Goal: Task Accomplishment & Management: Manage account settings

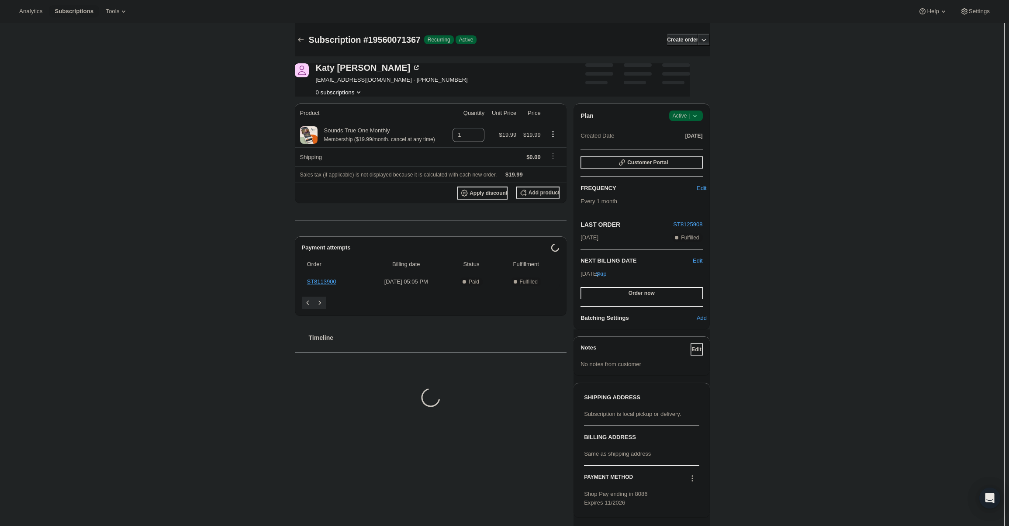
click at [690, 115] on span "Active |" at bounding box center [686, 115] width 27 height 9
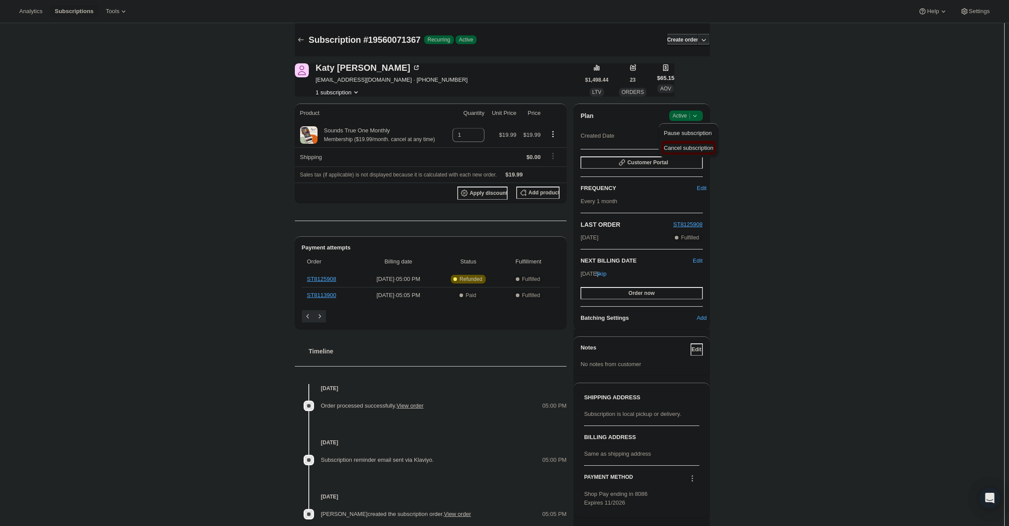
click at [695, 148] on span "Cancel subscription" at bounding box center [688, 148] width 49 height 7
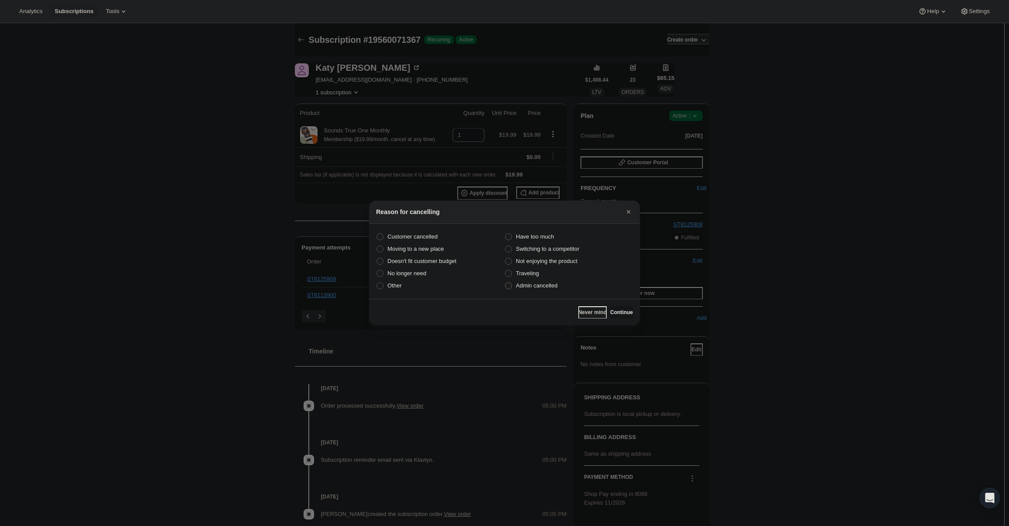
click at [540, 290] on label "Admin cancelled" at bounding box center [569, 286] width 128 height 12
click at [506, 283] on input "Admin cancelled" at bounding box center [505, 282] width 0 height 0
radio input "true"
drag, startPoint x: 617, startPoint y: 308, endPoint x: 616, endPoint y: 304, distance: 4.5
click at [617, 308] on button "Continue" at bounding box center [621, 312] width 23 height 12
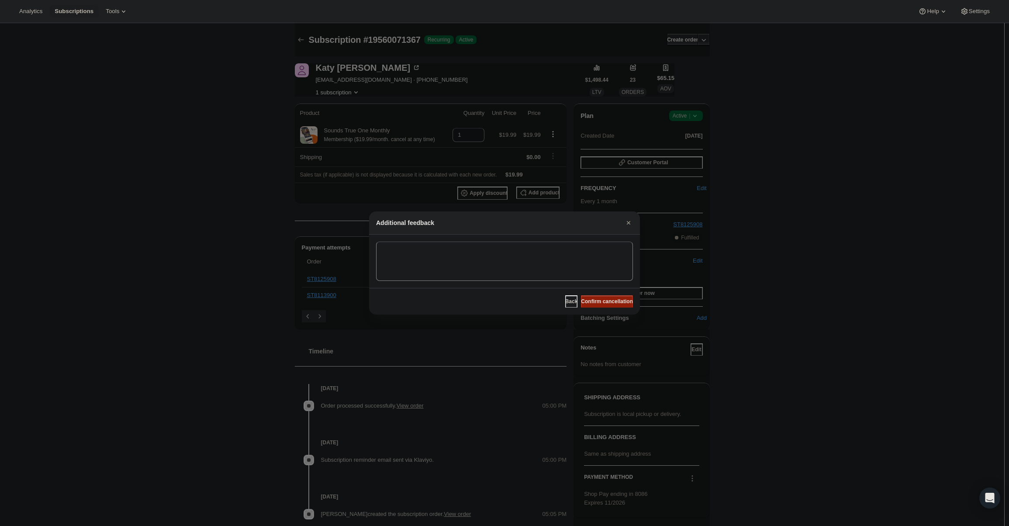
click at [615, 303] on span "Confirm cancellation" at bounding box center [607, 301] width 52 height 7
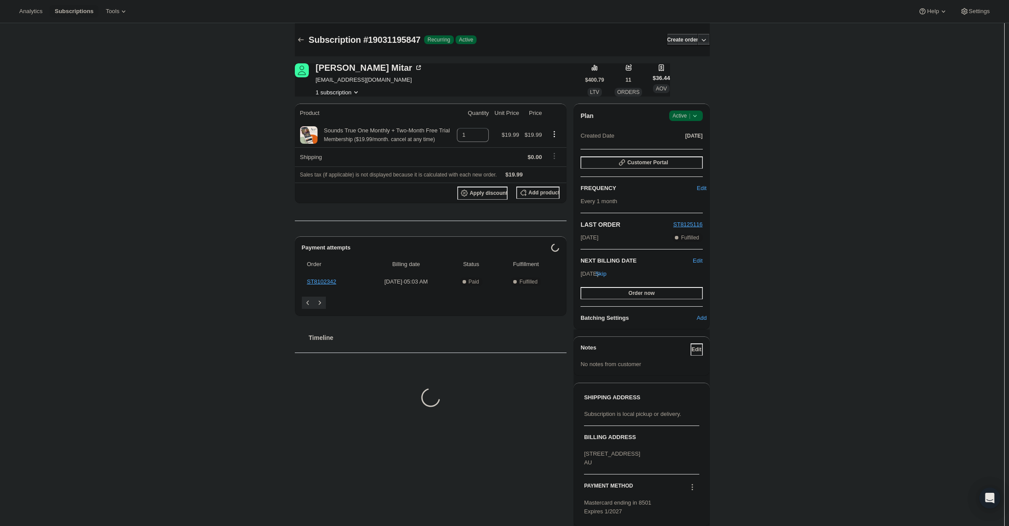
click at [685, 118] on span "Active |" at bounding box center [686, 115] width 27 height 9
click at [679, 154] on button "Cancel subscription" at bounding box center [689, 148] width 55 height 14
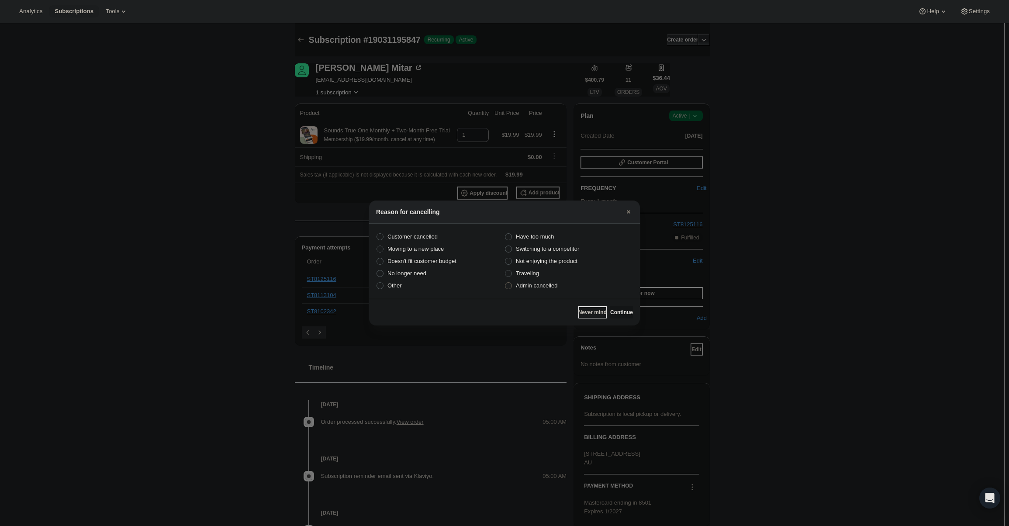
click at [546, 289] on span "Admin cancelled" at bounding box center [537, 285] width 42 height 9
click at [506, 283] on input "Admin cancelled" at bounding box center [505, 282] width 0 height 0
radio input "true"
click at [612, 305] on div "Never mind Continue" at bounding box center [504, 312] width 271 height 27
click at [610, 309] on span "Continue" at bounding box center [621, 312] width 23 height 7
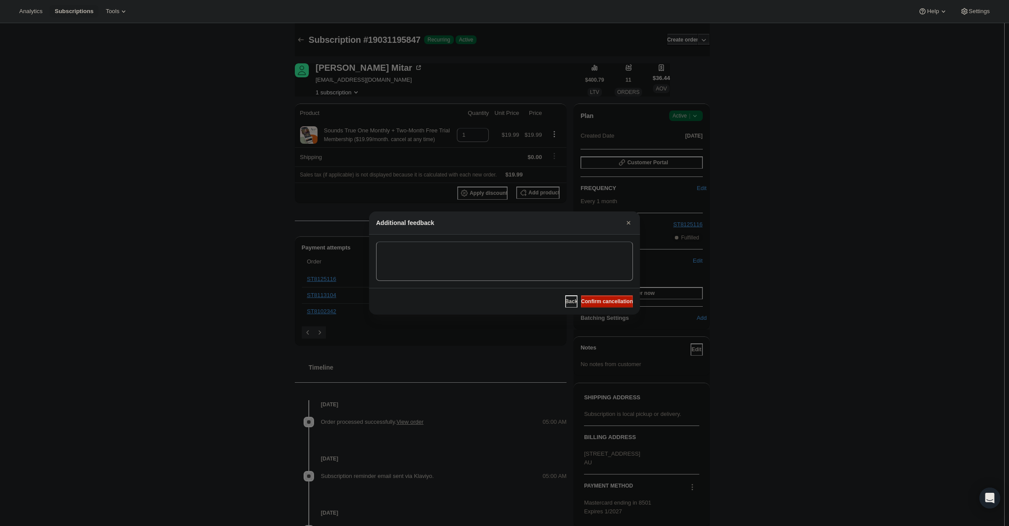
click at [612, 295] on div "Back Confirm cancellation" at bounding box center [504, 301] width 271 height 27
click at [614, 302] on span "Confirm cancellation" at bounding box center [607, 301] width 52 height 7
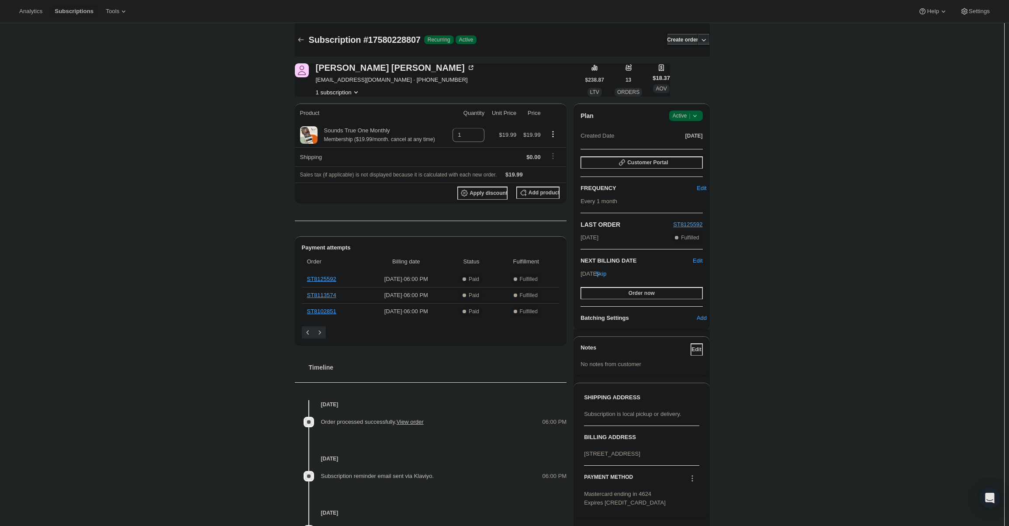
drag, startPoint x: 705, startPoint y: 114, endPoint x: 700, endPoint y: 114, distance: 4.8
click at [700, 114] on div "Plan Success Active | Created Date Jun 7, 2025 Customer Portal FREQUENCY Edit E…" at bounding box center [642, 217] width 136 height 226
click at [700, 114] on icon at bounding box center [695, 115] width 9 height 9
click at [691, 151] on span "Cancel subscription" at bounding box center [688, 148] width 49 height 7
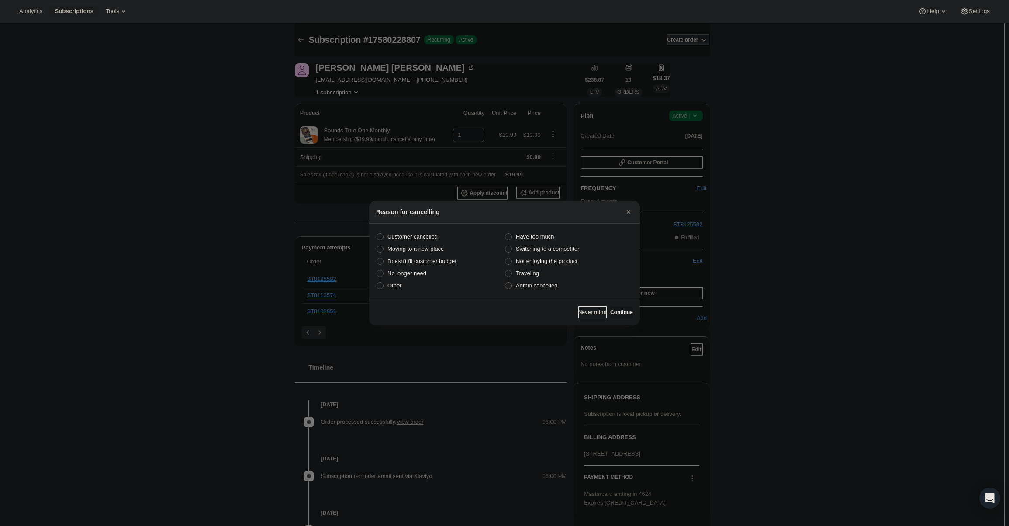
click at [541, 284] on span "Admin cancelled" at bounding box center [537, 285] width 42 height 7
click at [506, 283] on input "Admin cancelled" at bounding box center [505, 282] width 0 height 0
radio input "true"
click at [612, 309] on span "Continue" at bounding box center [621, 312] width 23 height 7
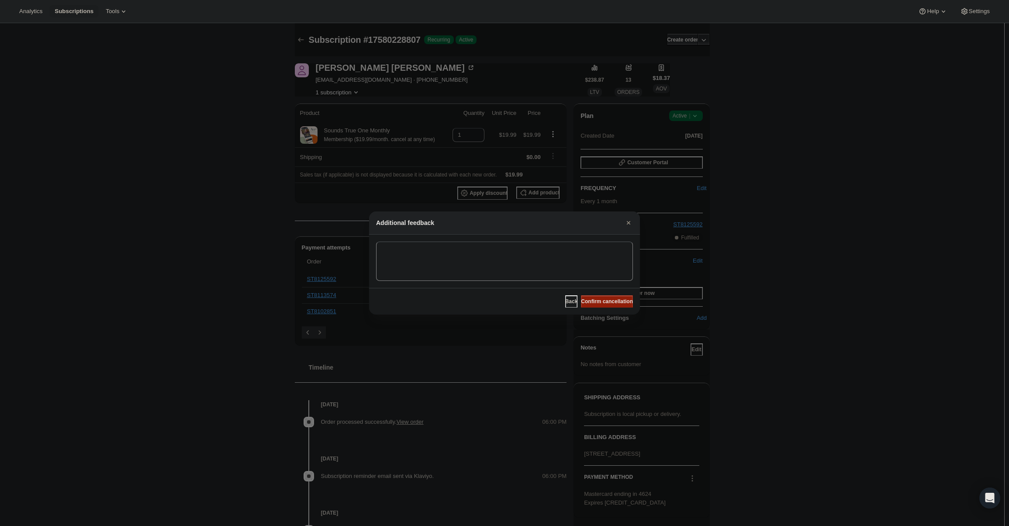
click at [613, 304] on span "Confirm cancellation" at bounding box center [607, 301] width 52 height 7
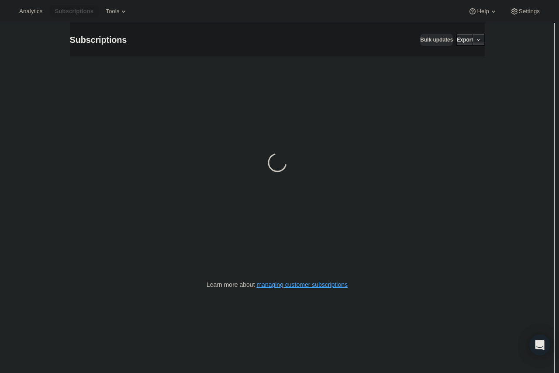
click at [457, 164] on div "Loading" at bounding box center [277, 163] width 415 height 215
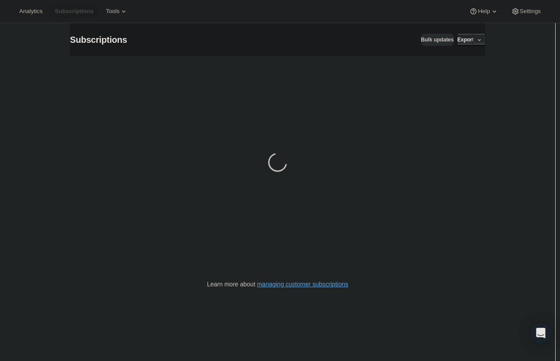
click at [69, 10] on span "Subscriptions" at bounding box center [74, 11] width 39 height 7
click at [68, 12] on span "Subscriptions" at bounding box center [74, 11] width 39 height 7
click at [505, 131] on div "Subscriptions. This page is ready Subscriptions Bulk updates More actions Bulk …" at bounding box center [277, 203] width 555 height 361
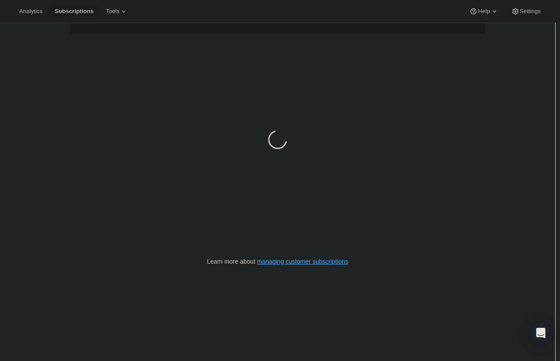
scroll to position [23, 0]
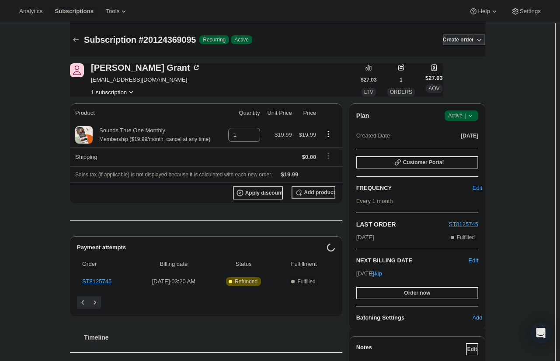
click at [466, 119] on span "Active |" at bounding box center [461, 115] width 27 height 9
click at [470, 148] on span "Cancel subscription" at bounding box center [463, 148] width 49 height 7
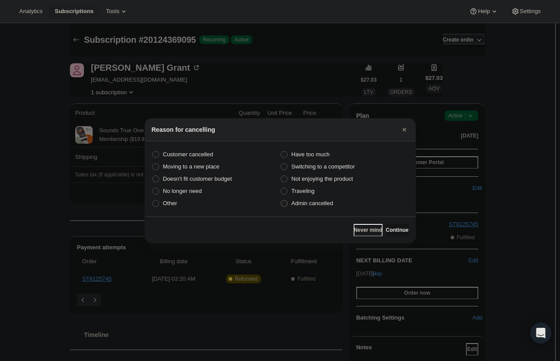
click at [313, 206] on span "Admin cancelled" at bounding box center [312, 203] width 42 height 7
click at [281, 201] on input "Admin cancelled" at bounding box center [281, 200] width 0 height 0
radio input "true"
click at [398, 236] on button "Continue" at bounding box center [397, 230] width 23 height 12
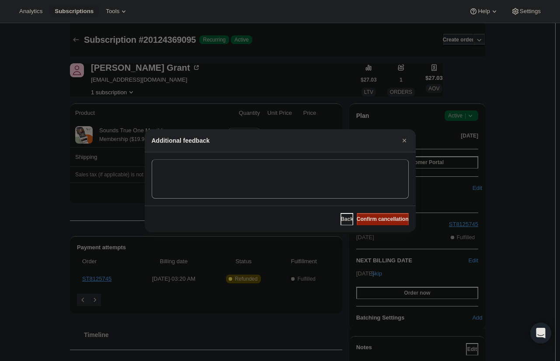
click at [388, 218] on span "Confirm cancellation" at bounding box center [383, 219] width 52 height 7
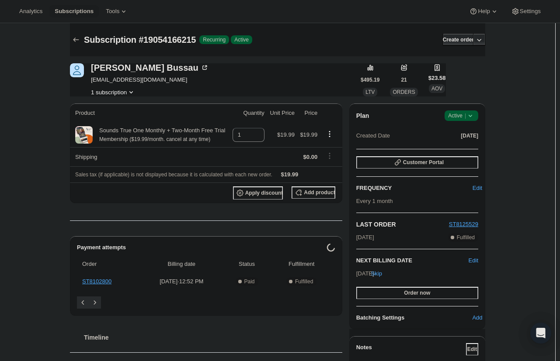
click at [475, 117] on icon at bounding box center [470, 115] width 9 height 9
click at [468, 145] on span "Cancel subscription" at bounding box center [463, 148] width 49 height 7
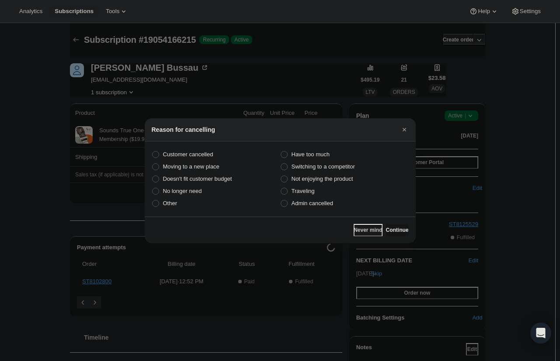
click at [333, 211] on section "Customer cancelled Have too much Moving to a new place Switching to a competito…" at bounding box center [280, 179] width 271 height 75
click at [330, 209] on section "Customer cancelled Have too much Moving to a new place Switching to a competito…" at bounding box center [280, 179] width 271 height 75
click at [326, 207] on span "Admin cancelled" at bounding box center [312, 203] width 42 height 9
click at [281, 201] on input "Admin cancelled" at bounding box center [281, 200] width 0 height 0
radio input "true"
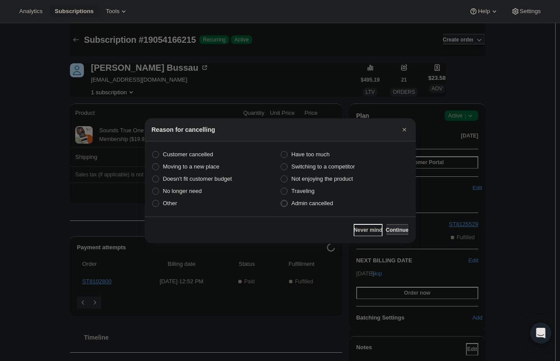
click at [319, 203] on span "Admin cancelled" at bounding box center [312, 203] width 42 height 7
click at [281, 201] on input "Admin cancelled" at bounding box center [281, 200] width 0 height 0
click at [396, 229] on span "Continue" at bounding box center [397, 230] width 23 height 7
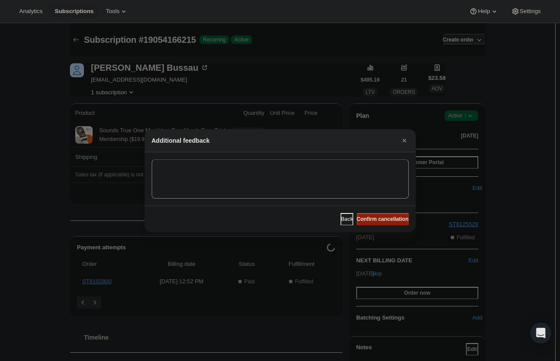
click at [391, 218] on span "Confirm cancellation" at bounding box center [383, 219] width 52 height 7
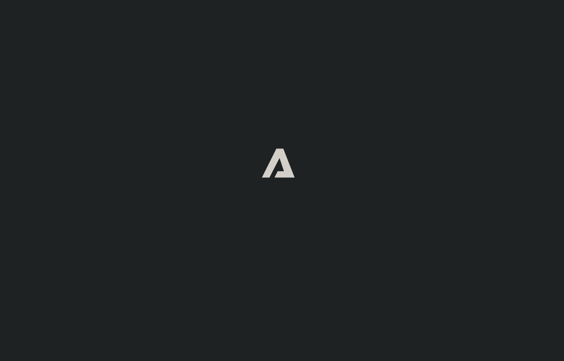
click at [314, 165] on div at bounding box center [282, 163] width 564 height 326
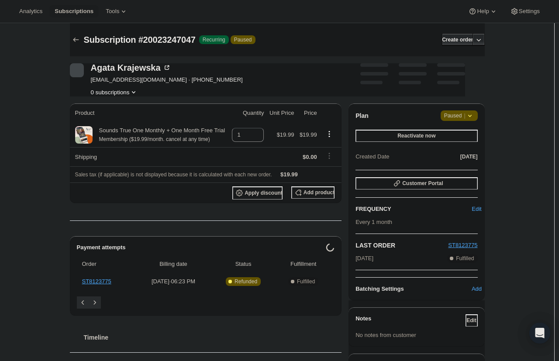
click at [468, 118] on icon at bounding box center [470, 115] width 9 height 9
click at [470, 133] on span "Cancel subscription" at bounding box center [462, 133] width 49 height 7
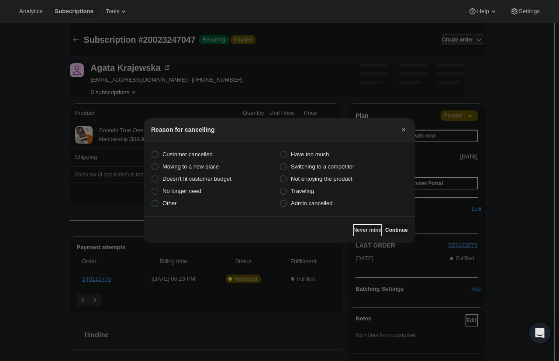
click at [325, 208] on span "Admin cancelled" at bounding box center [312, 203] width 42 height 9
click at [281, 201] on input "Admin cancelled" at bounding box center [280, 200] width 0 height 0
radio input "true"
click at [388, 235] on div "Never mind Continue" at bounding box center [279, 230] width 271 height 27
click at [389, 228] on span "Continue" at bounding box center [396, 230] width 23 height 7
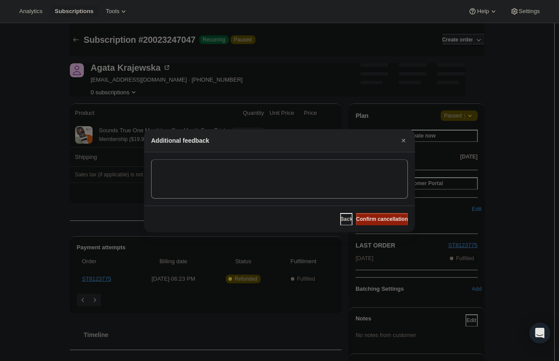
click at [383, 220] on span "Confirm cancellation" at bounding box center [382, 219] width 52 height 7
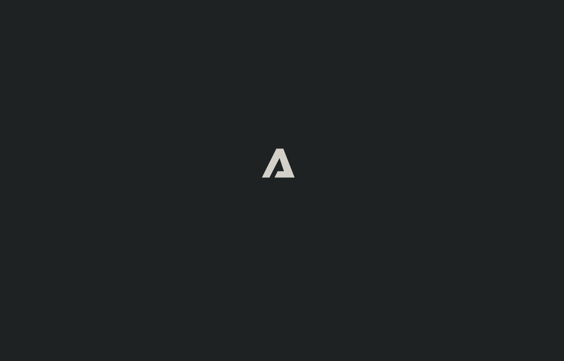
drag, startPoint x: 204, startPoint y: 264, endPoint x: 192, endPoint y: 260, distance: 12.2
click at [199, 263] on div at bounding box center [282, 163] width 564 height 326
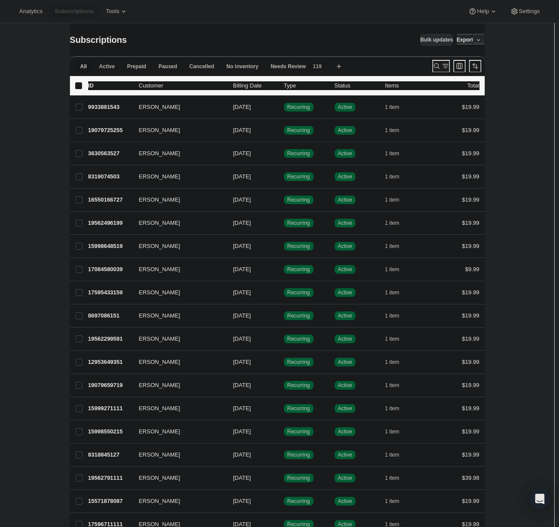
click at [435, 64] on icon "Search and filter results" at bounding box center [437, 66] width 9 height 9
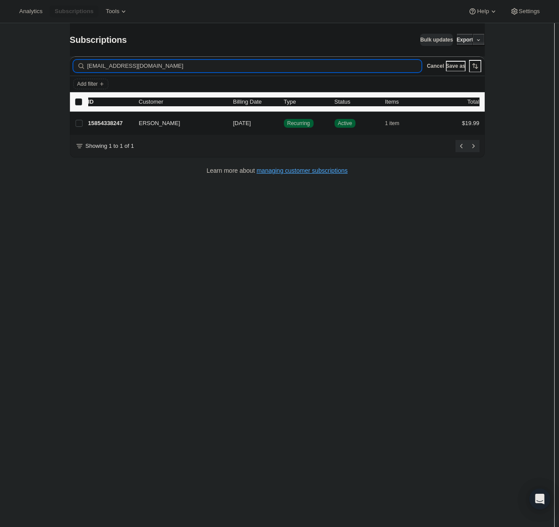
type input "acominos108@gmail.com"
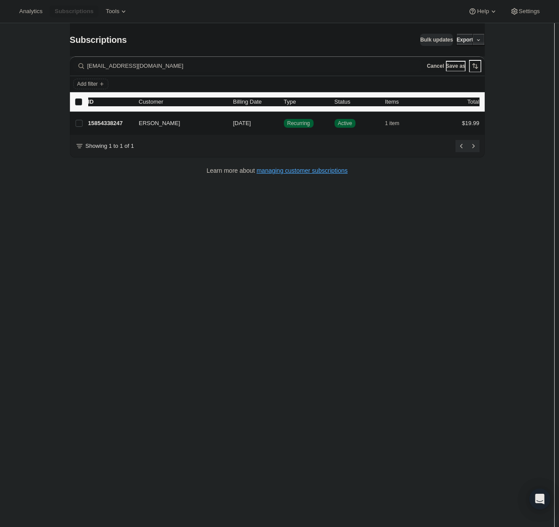
click at [516, 123] on div "Subscriptions. This page is ready Subscriptions Bulk updates More actions Bulk …" at bounding box center [277, 286] width 554 height 527
click at [212, 122] on icon "button" at bounding box center [216, 123] width 9 height 9
click at [532, 171] on div "Subscriptions. This page is ready Subscriptions Bulk updates More actions Bulk …" at bounding box center [277, 286] width 554 height 527
click at [213, 123] on icon "button" at bounding box center [216, 123] width 9 height 9
click at [119, 121] on p "15854338247" at bounding box center [110, 123] width 44 height 9
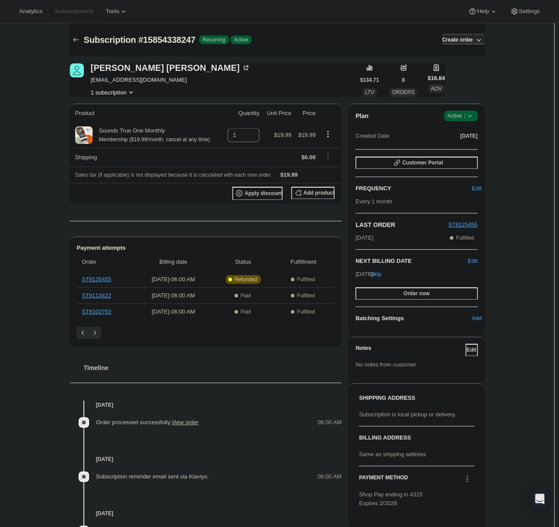
click at [465, 119] on span "Active |" at bounding box center [461, 115] width 27 height 9
click at [471, 151] on span "Cancel subscription" at bounding box center [463, 148] width 49 height 7
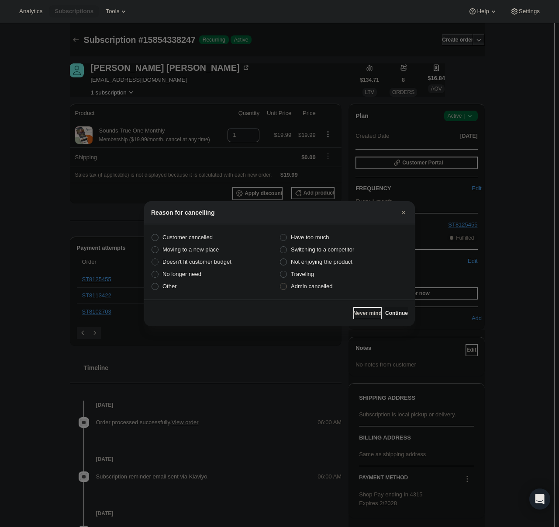
click at [335, 286] on label "Admin cancelled" at bounding box center [344, 286] width 128 height 12
click at [281, 283] on input "Admin cancelled" at bounding box center [280, 283] width 0 height 0
radio input "true"
click at [390, 308] on button "Continue" at bounding box center [396, 313] width 23 height 12
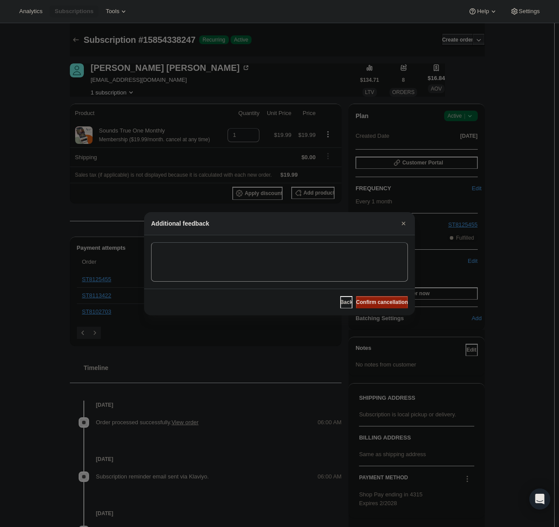
click at [388, 305] on span "Confirm cancellation" at bounding box center [382, 301] width 52 height 7
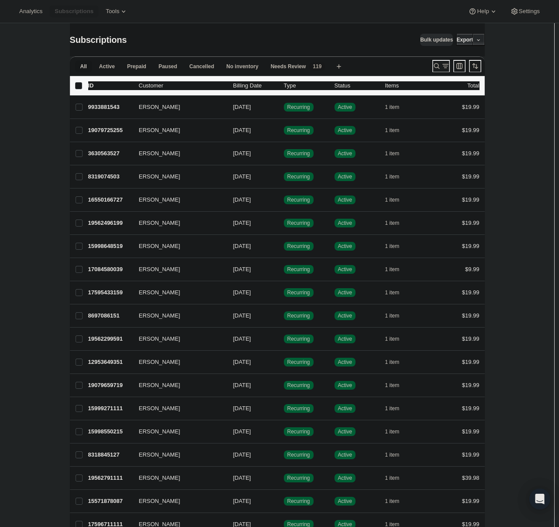
click at [436, 61] on button "Search and filter results" at bounding box center [441, 66] width 17 height 12
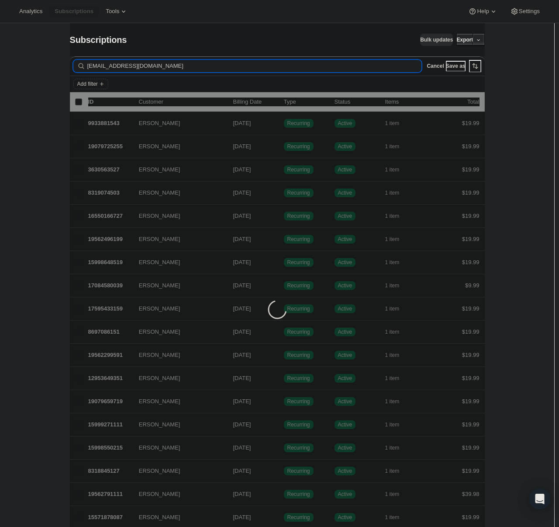
type input "[EMAIL_ADDRESS][DOMAIN_NAME]"
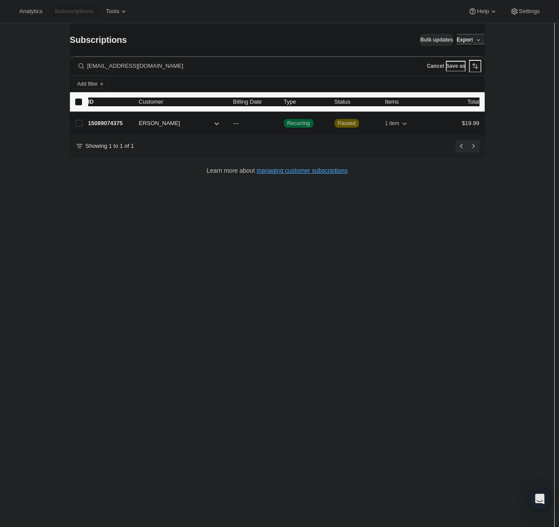
click at [121, 121] on p "15089074375" at bounding box center [110, 123] width 44 height 9
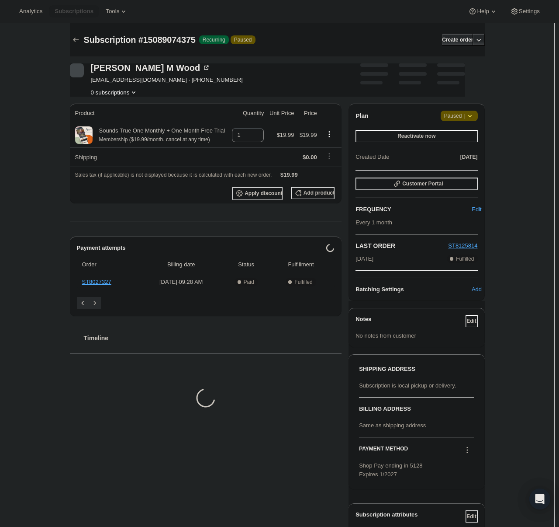
click at [459, 110] on div "Plan Attention Paused | Reactivate now Created Date [DATE] Customer Portal FREQ…" at bounding box center [417, 202] width 136 height 197
click at [462, 117] on span "Paused |" at bounding box center [459, 115] width 30 height 9
click at [461, 132] on span "Cancel subscription" at bounding box center [462, 133] width 49 height 7
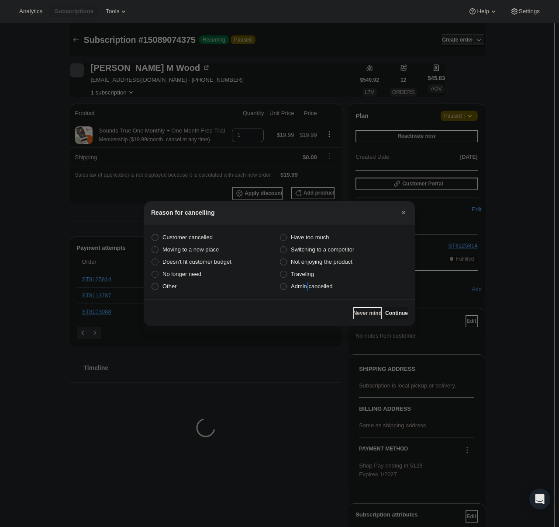
click at [307, 288] on span "Admin cancelled" at bounding box center [312, 286] width 42 height 7
click at [329, 286] on span "Admin cancelled" at bounding box center [312, 286] width 42 height 7
click at [281, 283] on input "Admin cancelled" at bounding box center [280, 283] width 0 height 0
radio input "true"
click at [391, 310] on span "Continue" at bounding box center [396, 312] width 23 height 7
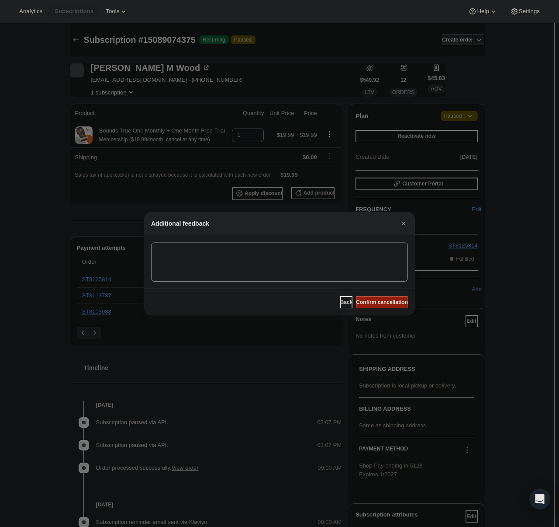
click at [381, 300] on span "Confirm cancellation" at bounding box center [382, 301] width 52 height 7
